Goal: Find specific page/section: Find specific page/section

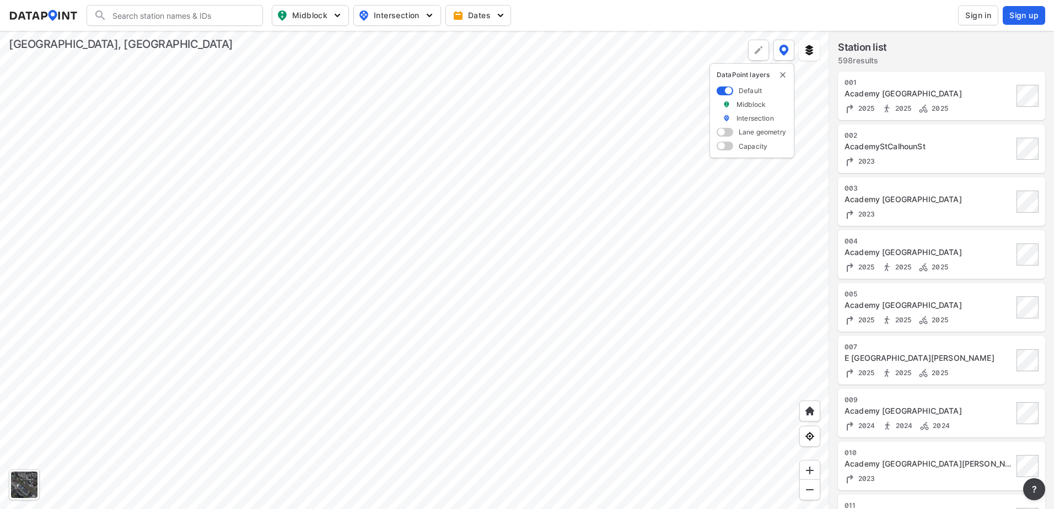
click at [975, 22] on button "Sign in" at bounding box center [978, 16] width 40 height 20
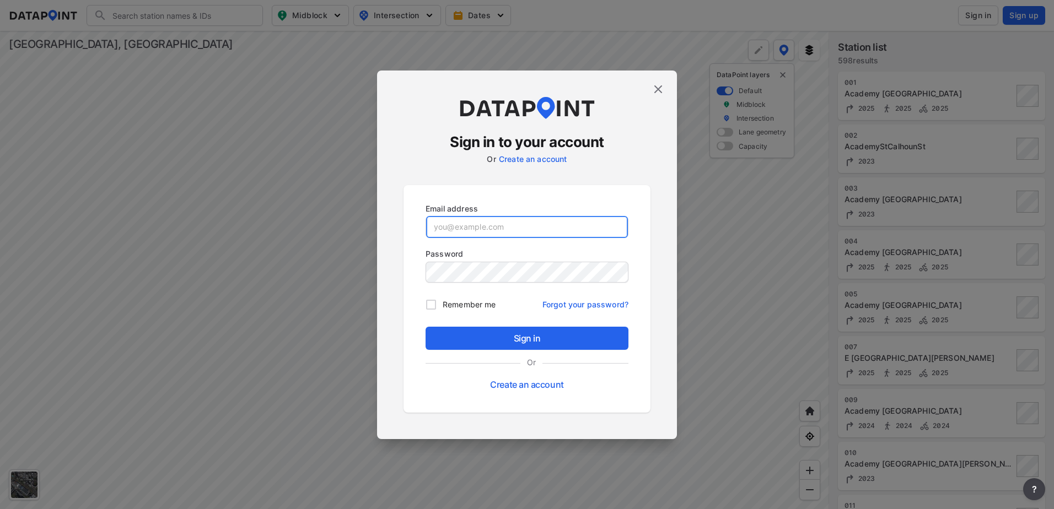
type input "[EMAIL_ADDRESS][DOMAIN_NAME]"
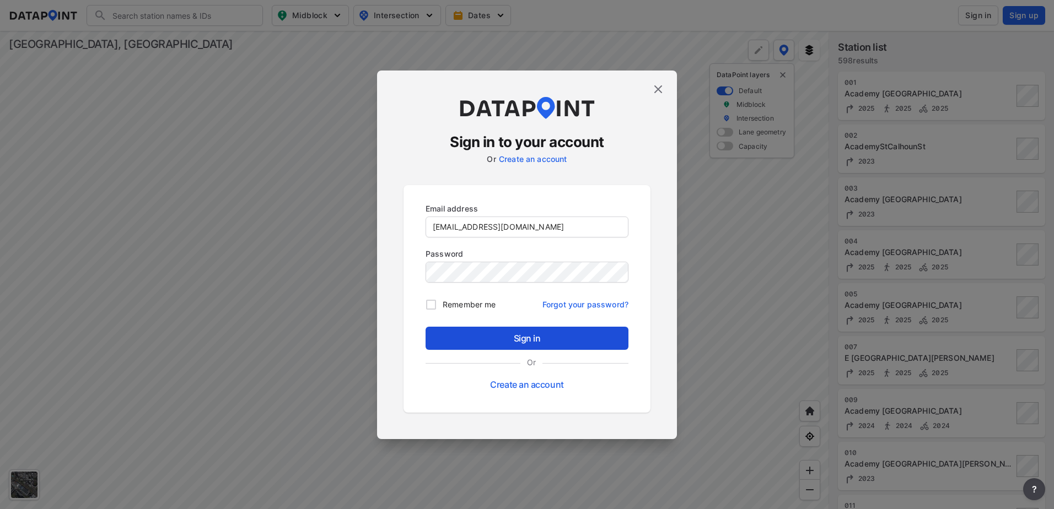
click at [537, 340] on span "Sign in" at bounding box center [526, 338] width 185 height 13
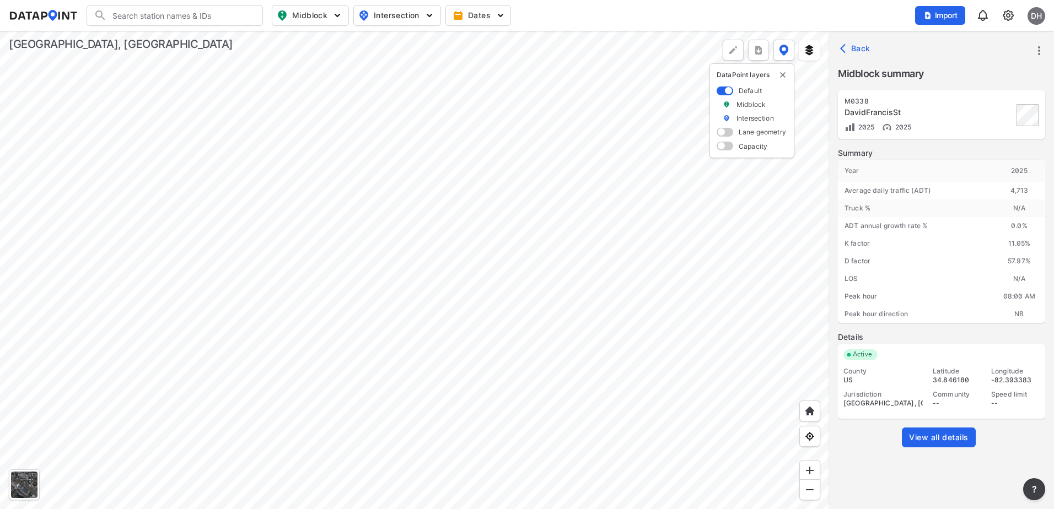
click at [1002, 16] on img at bounding box center [1008, 15] width 13 height 13
click at [963, 79] on link "Station management" at bounding box center [961, 82] width 95 height 11
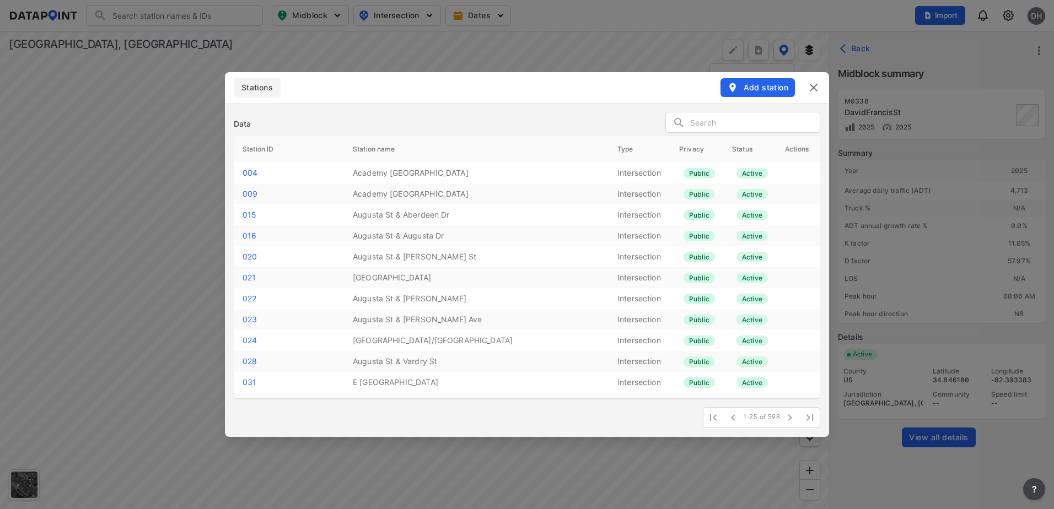
click at [817, 92] on img at bounding box center [813, 87] width 13 height 13
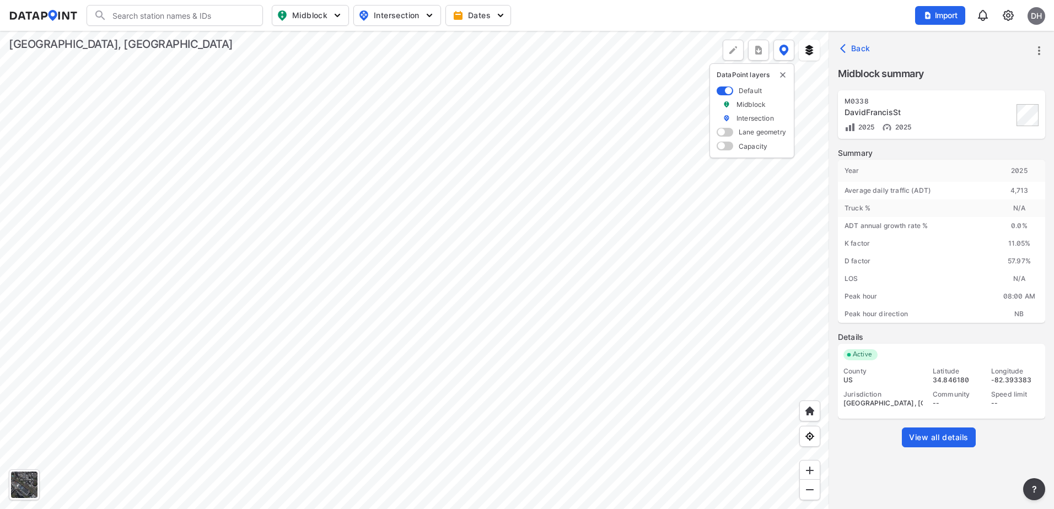
click at [1012, 11] on img at bounding box center [1008, 15] width 13 height 13
click at [968, 40] on link "Data management" at bounding box center [961, 42] width 95 height 11
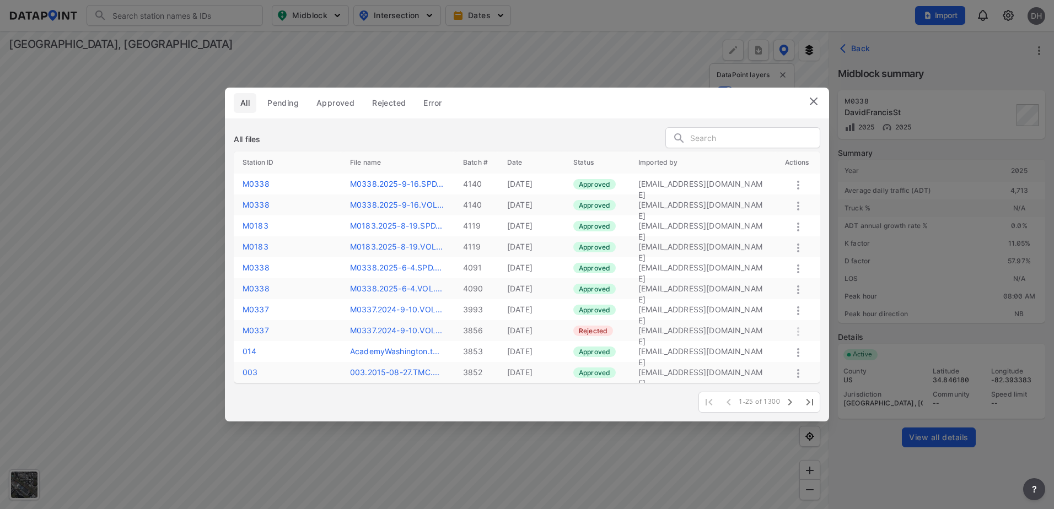
click at [814, 98] on img at bounding box center [813, 101] width 13 height 13
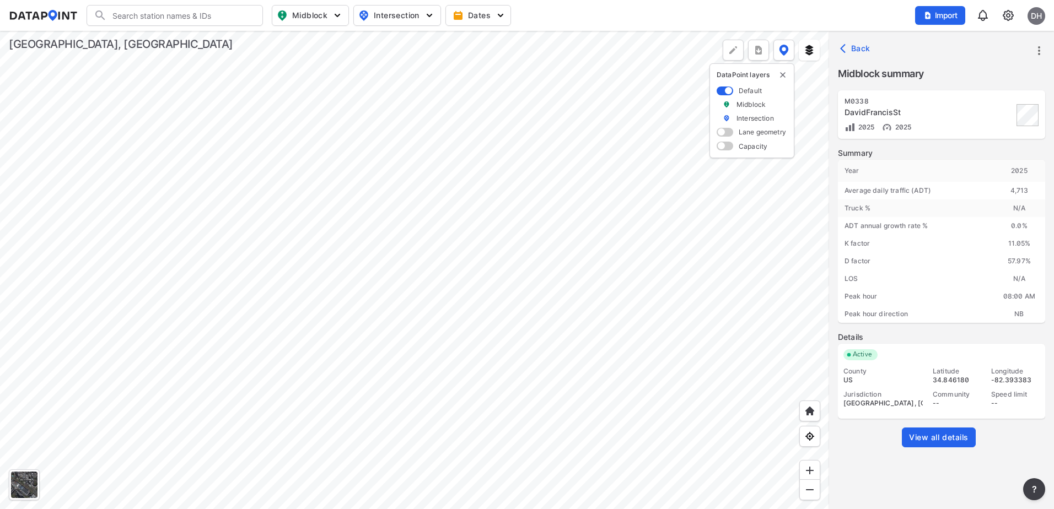
click at [343, 9] on button "Midblock" at bounding box center [310, 15] width 77 height 21
click at [344, 15] on button "Midblock" at bounding box center [310, 15] width 77 height 21
click at [434, 14] on img "button" at bounding box center [429, 15] width 11 height 11
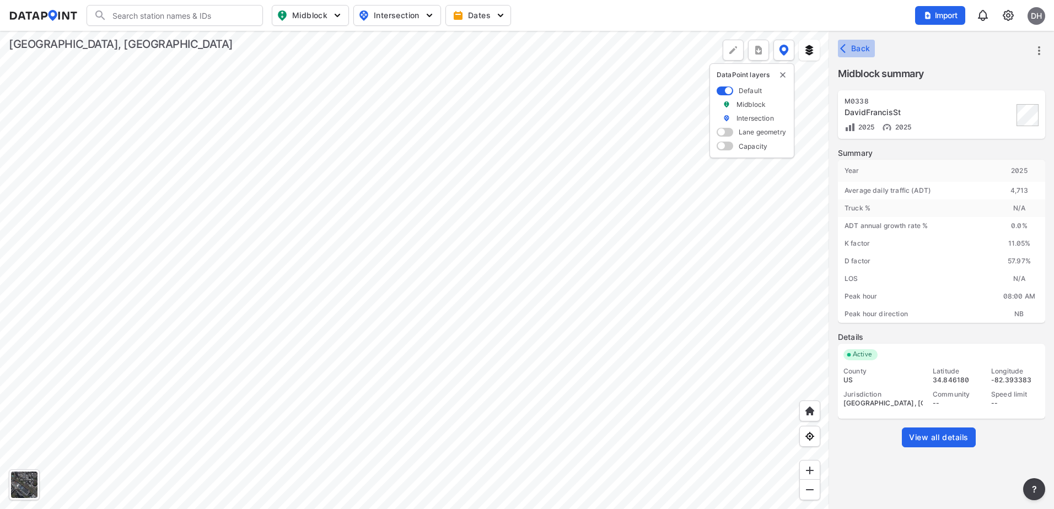
click at [840, 48] on button "Back" at bounding box center [856, 49] width 37 height 18
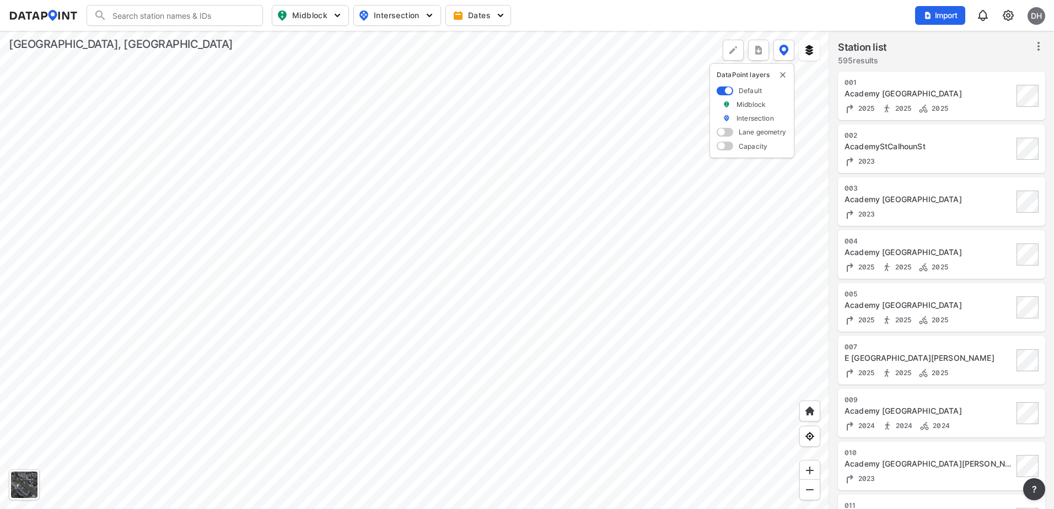
click at [460, 201] on div at bounding box center [414, 270] width 829 height 479
